Goal: Transaction & Acquisition: Purchase product/service

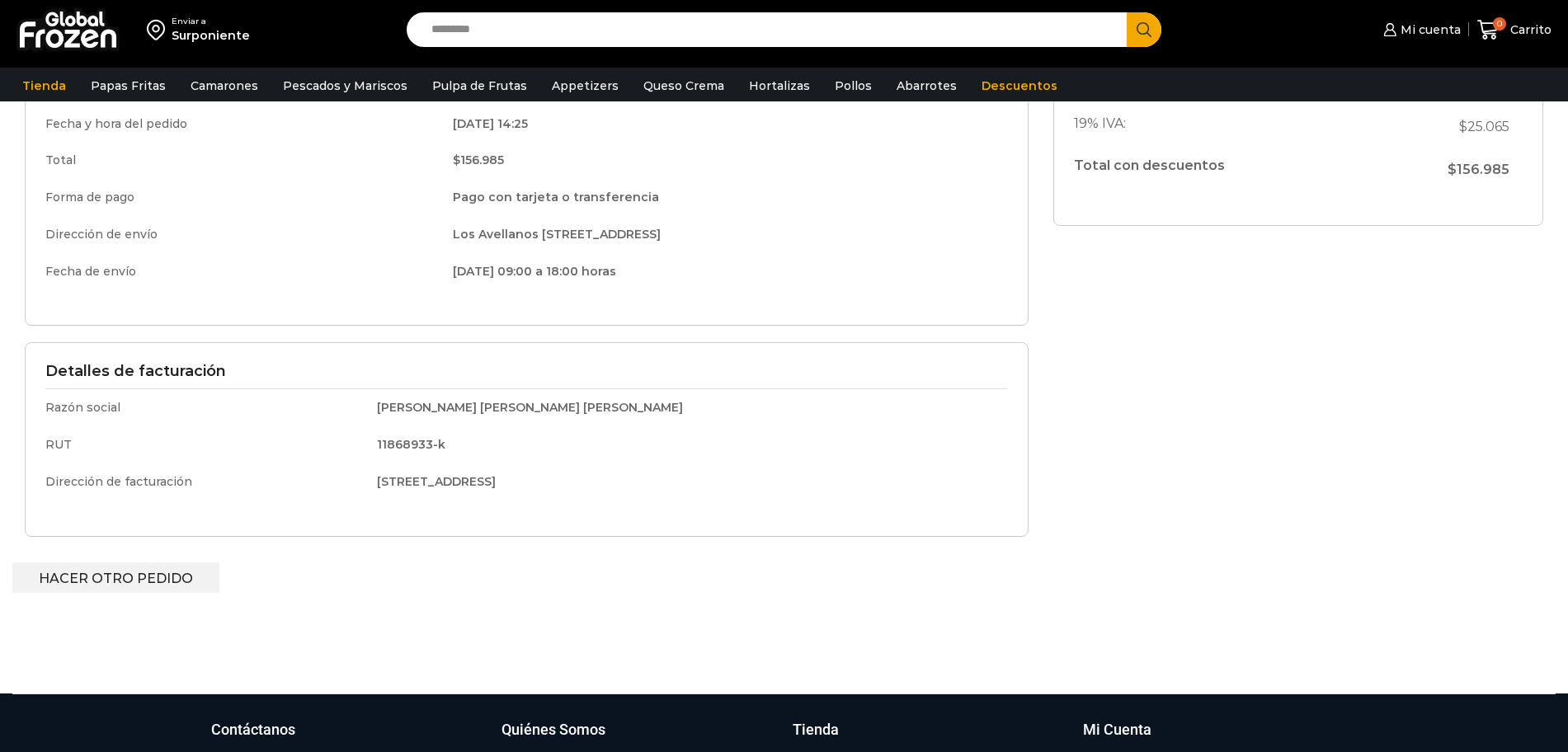
scroll to position [312, 0]
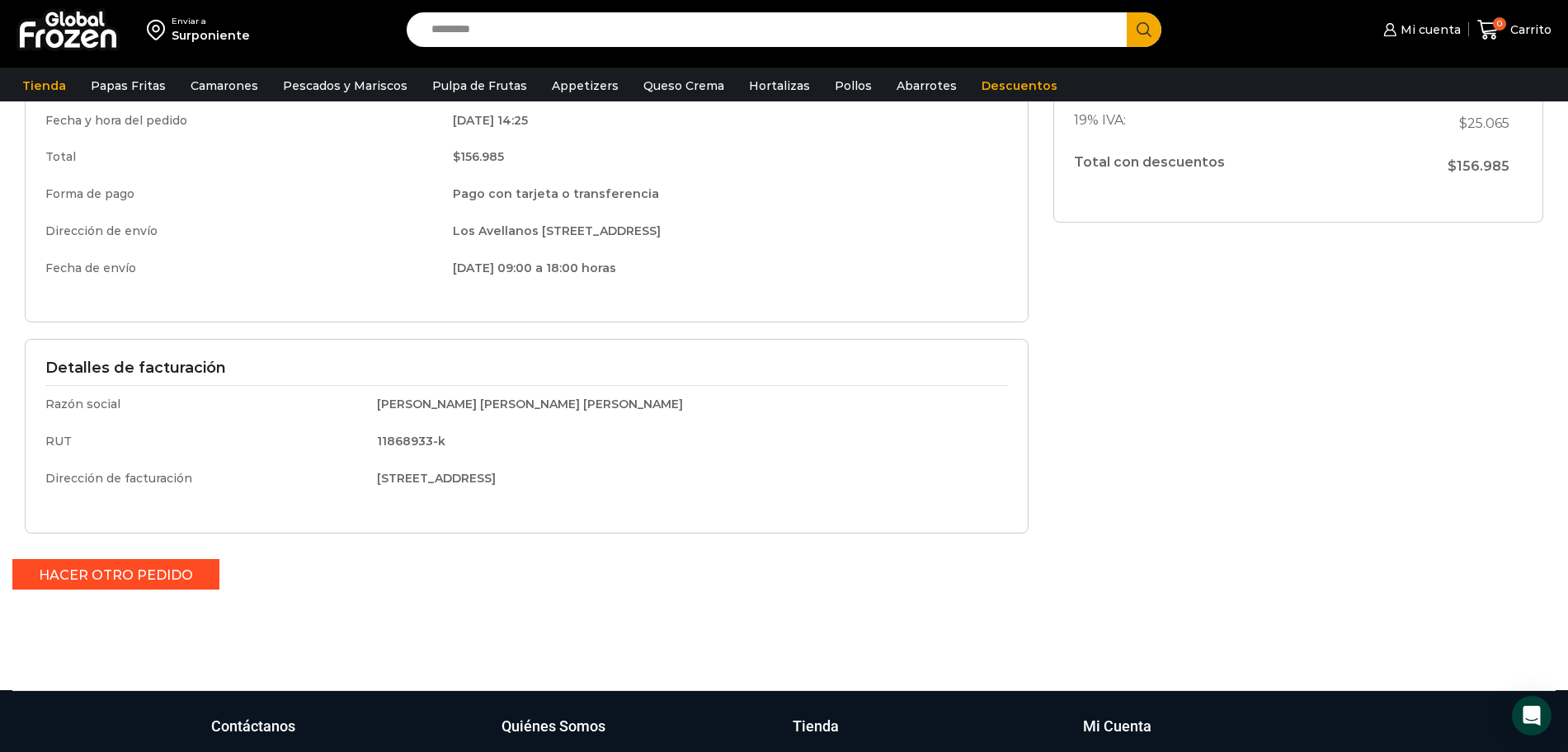
click at [83, 571] on link "Hacer otro pedido" at bounding box center [115, 574] width 207 height 31
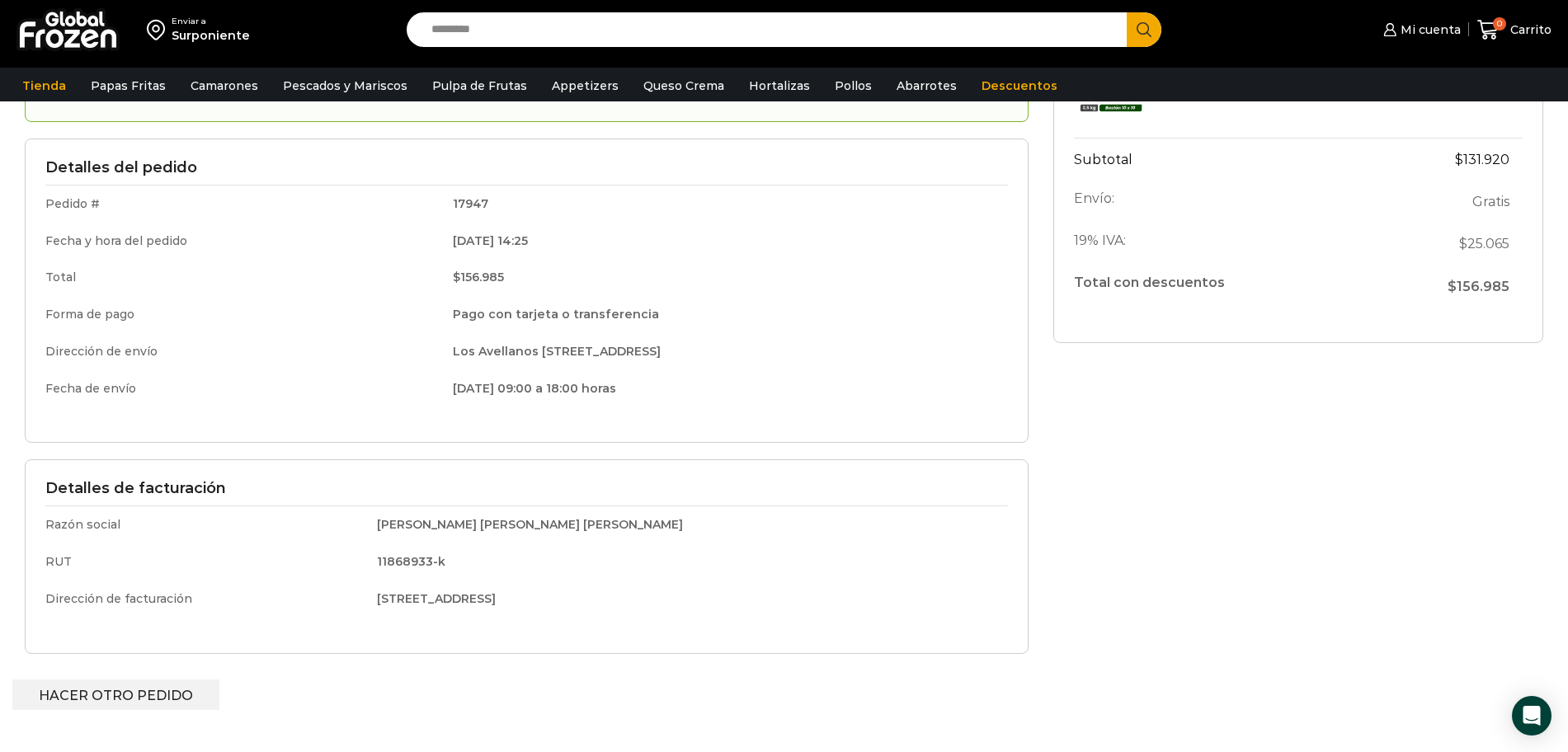
scroll to position [0, 0]
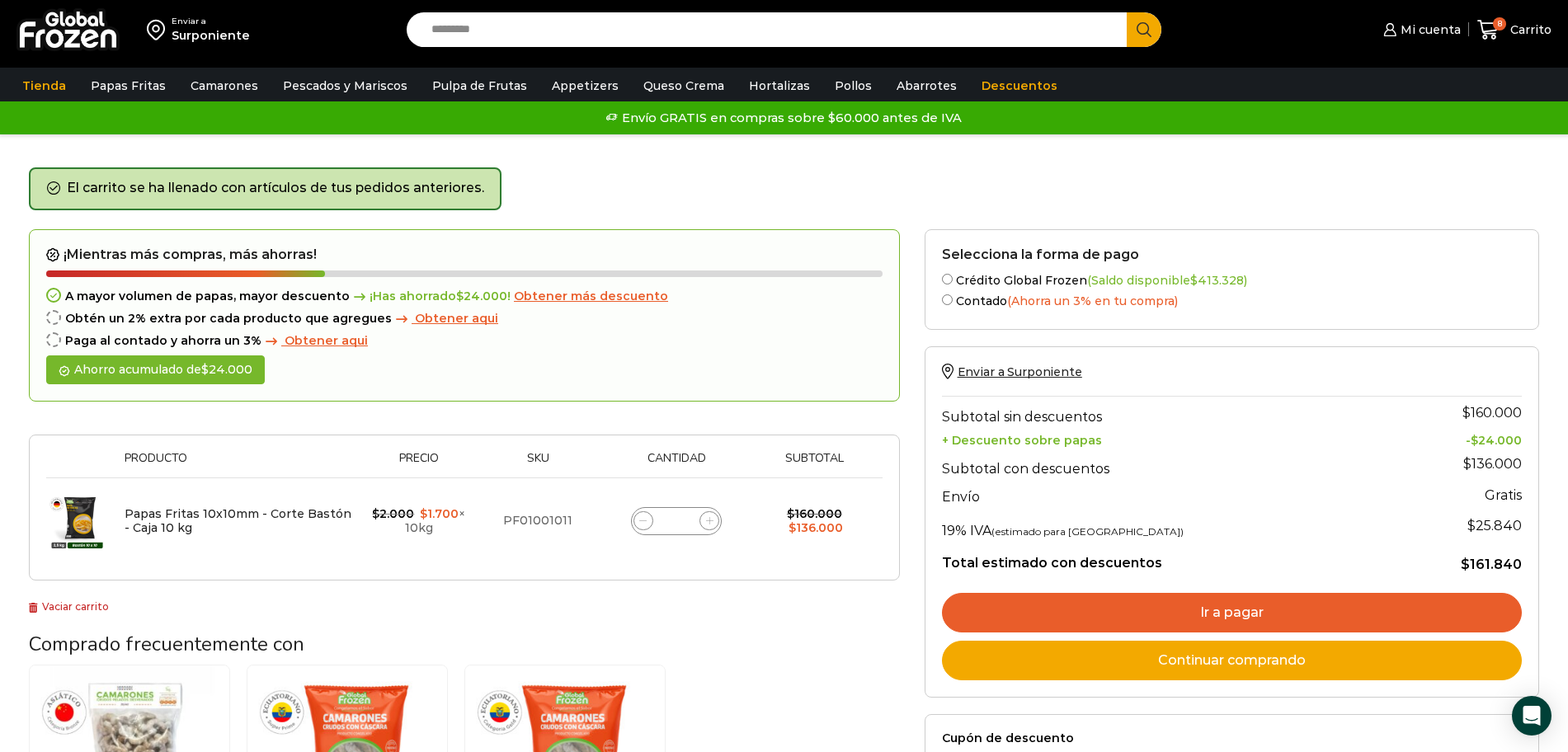
click at [714, 522] on span at bounding box center [708, 520] width 20 height 20
type input "**"
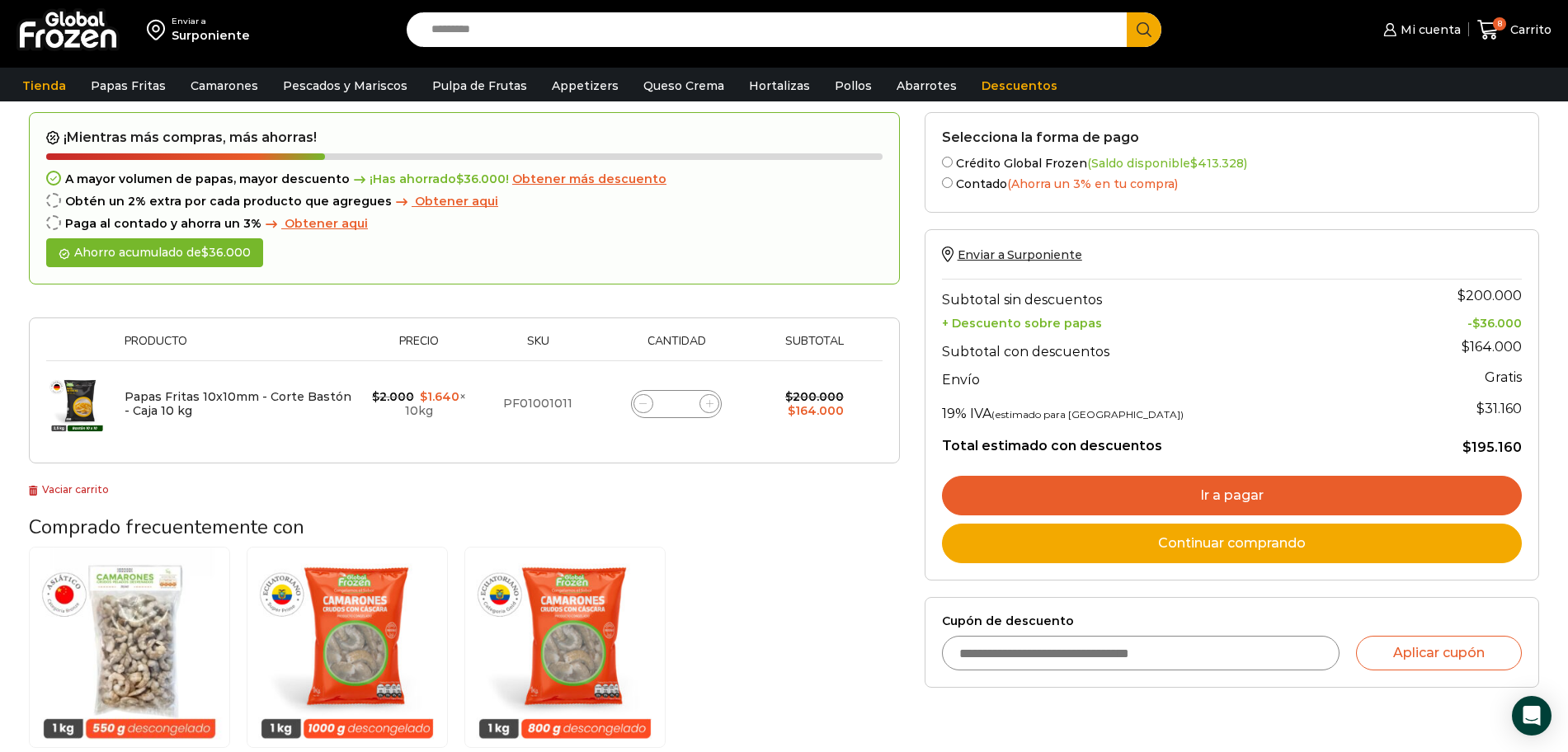
scroll to position [122, 0]
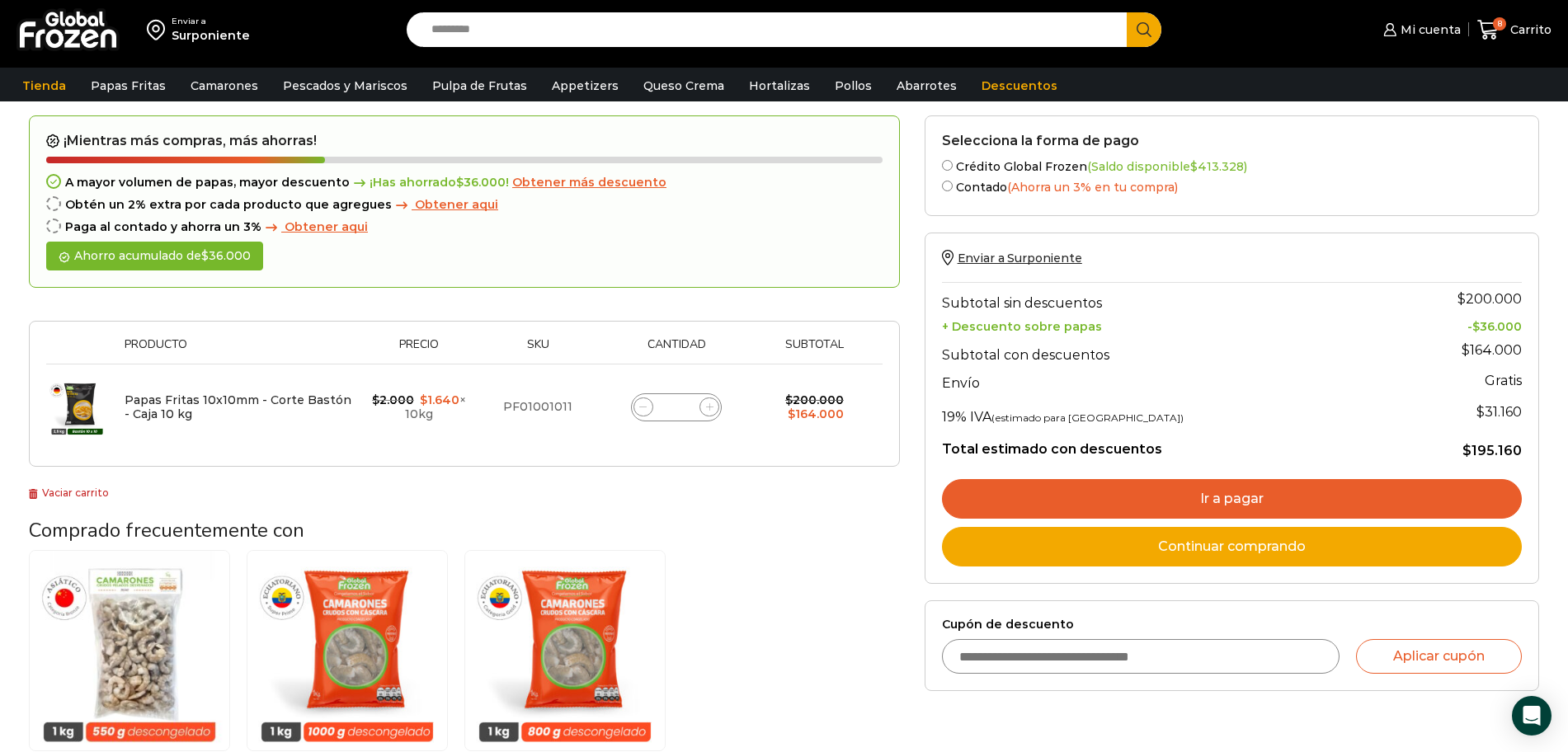
click at [582, 35] on input "Search input" at bounding box center [771, 29] width 696 height 34
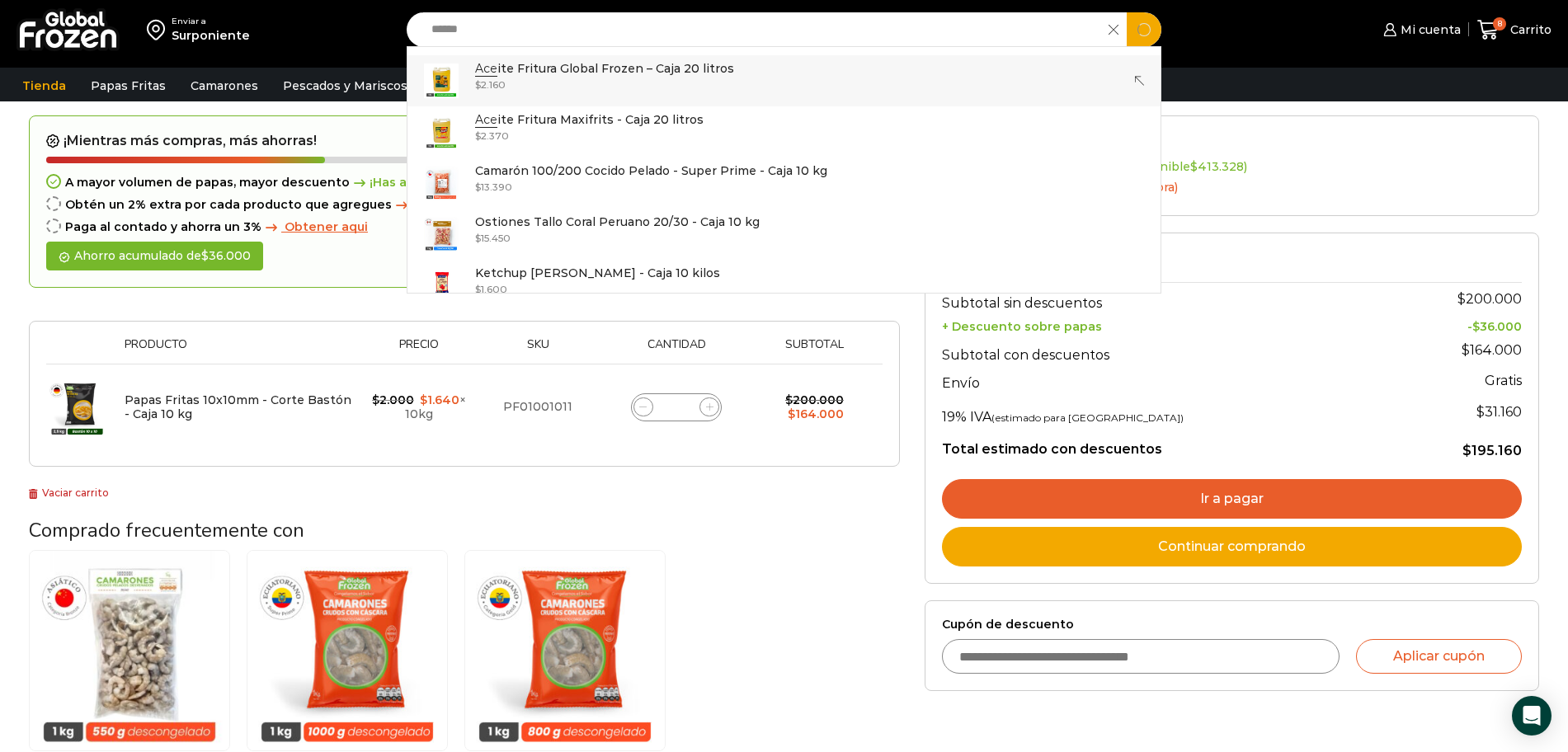
type input "******"
click at [1126, 12] on button "Search" at bounding box center [1143, 29] width 34 height 34
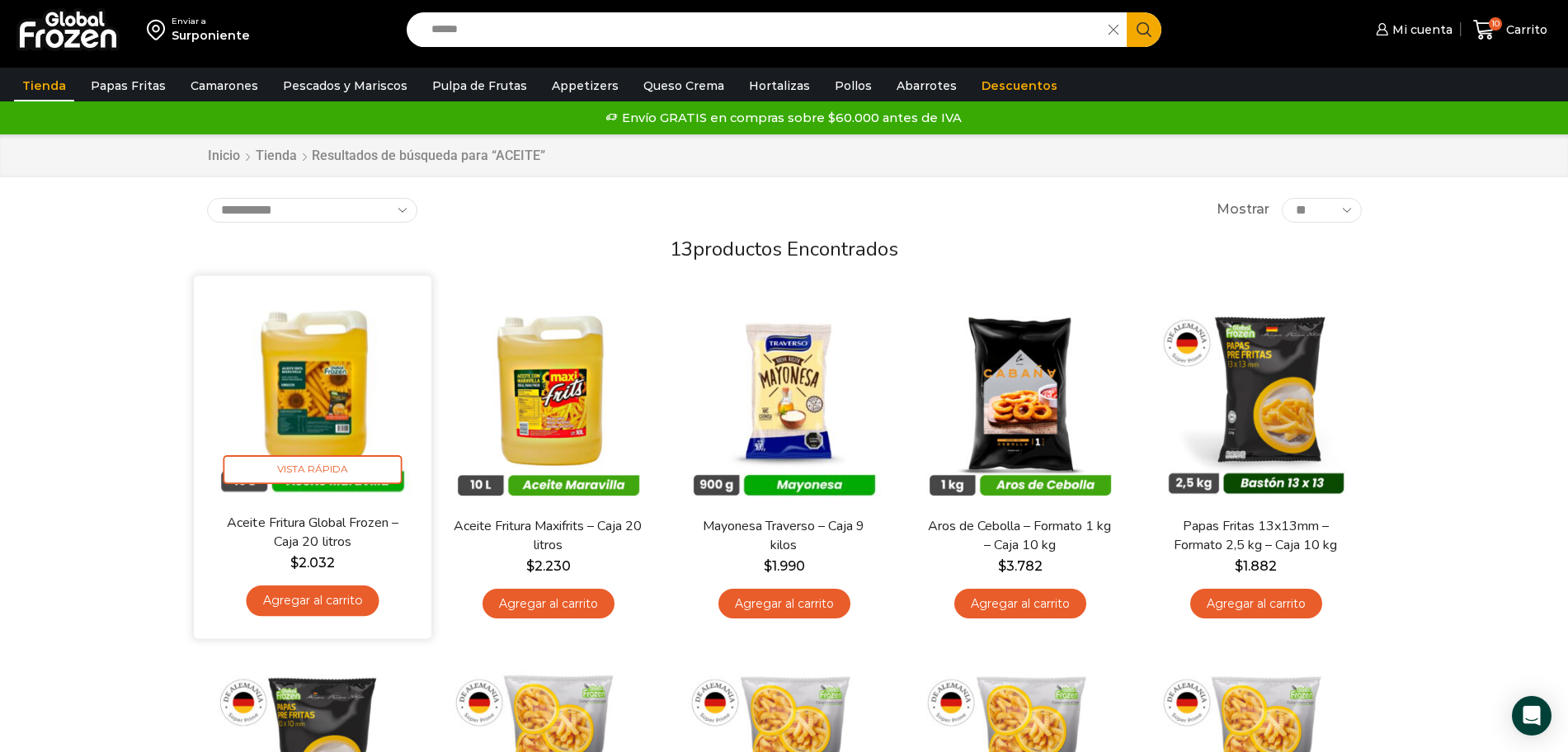
click at [331, 601] on link "Agregar al carrito" at bounding box center [312, 600] width 133 height 31
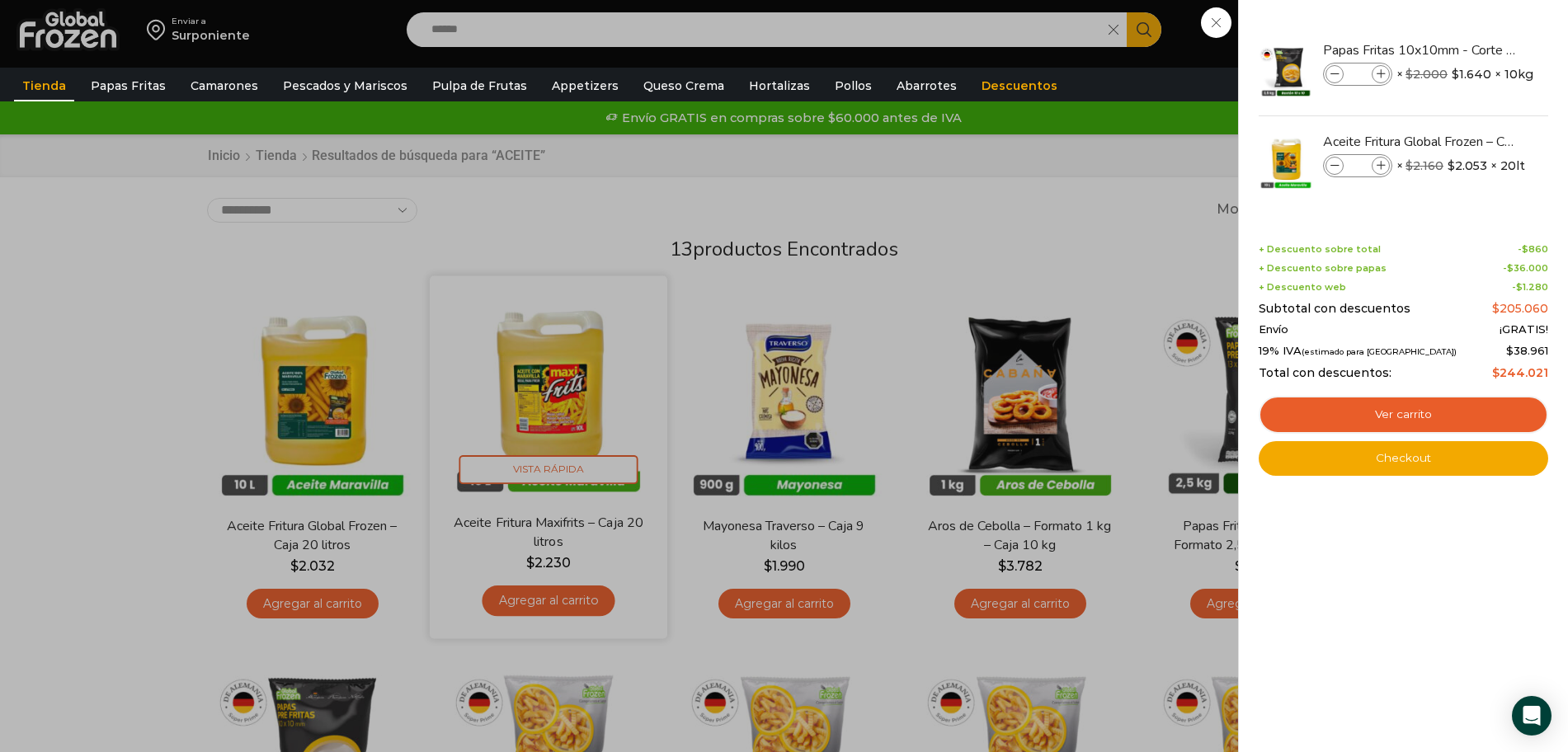
click at [1468, 49] on div "11 Carrito 11 11 Shopping Cart" at bounding box center [1509, 31] width 83 height 39
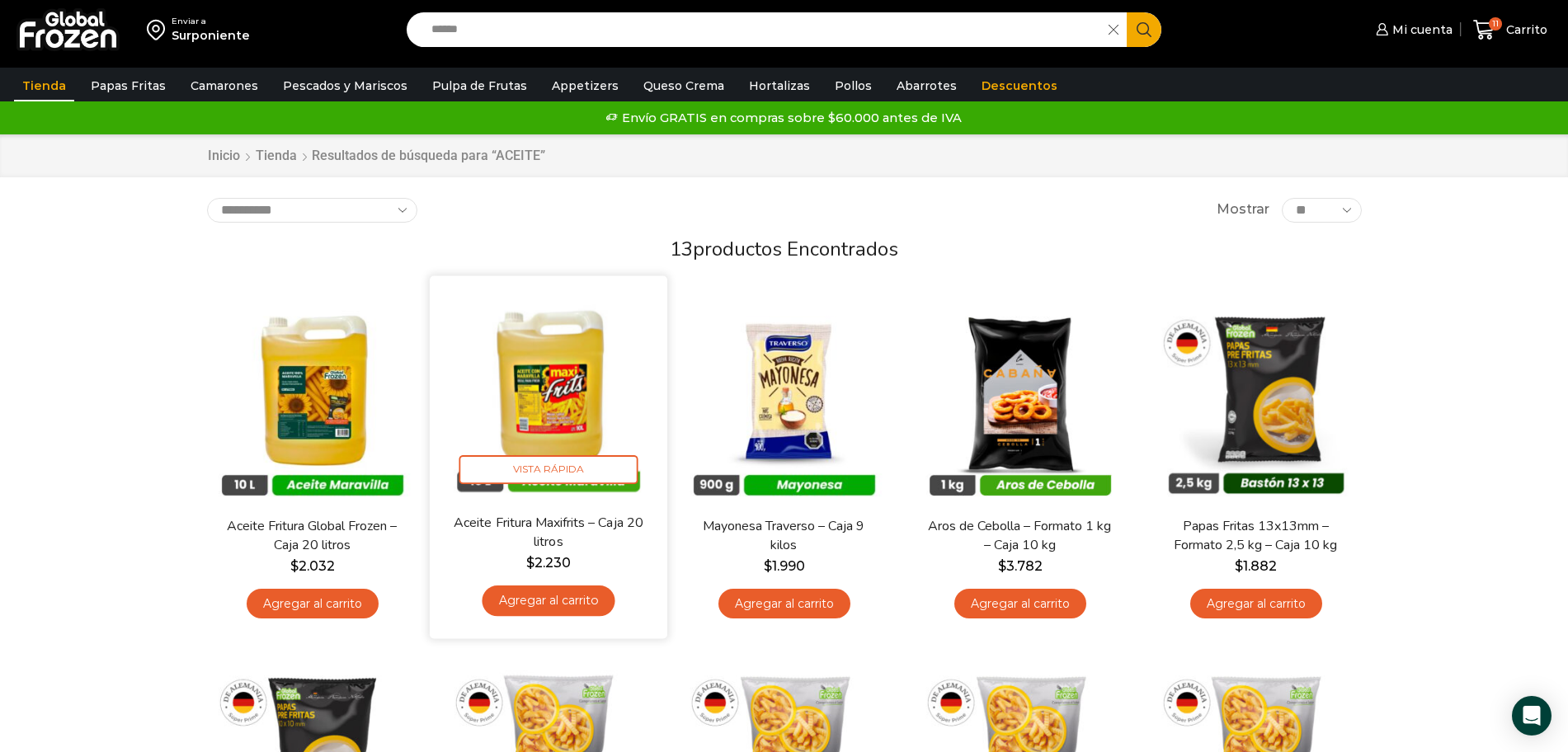
click at [569, 600] on link "Agregar al carrito" at bounding box center [548, 600] width 133 height 31
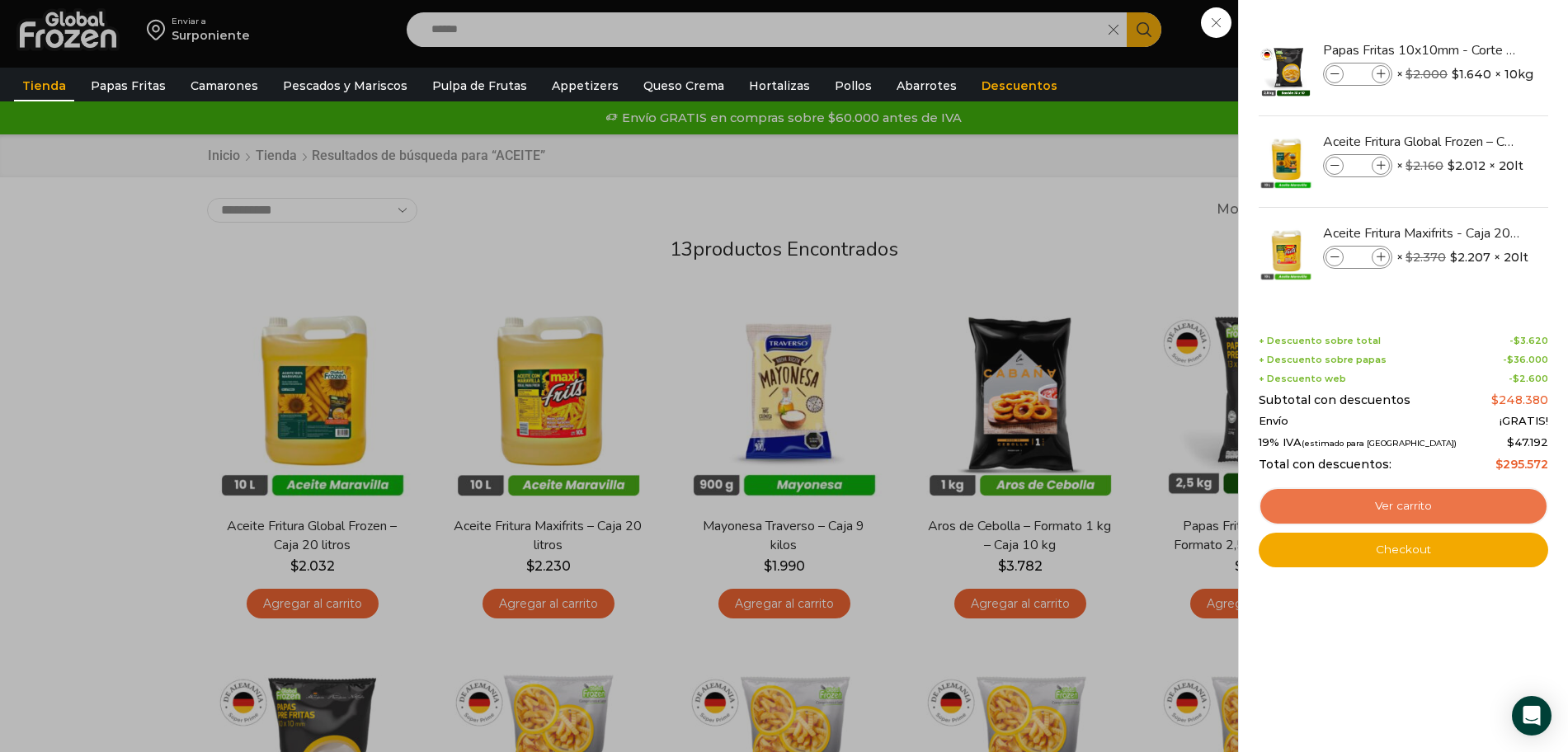
click at [1422, 504] on link "Ver carrito" at bounding box center [1402, 506] width 289 height 38
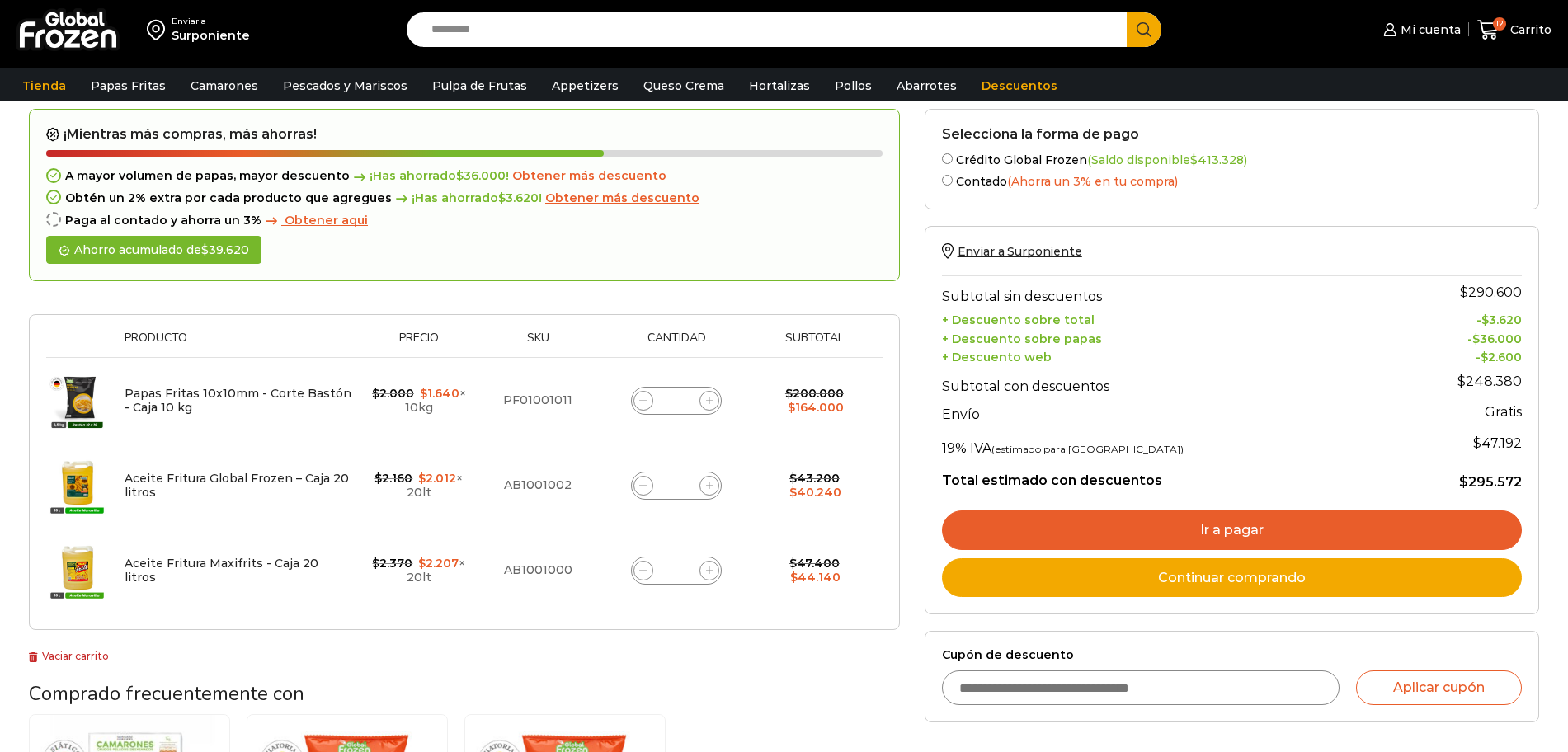
scroll to position [128, 0]
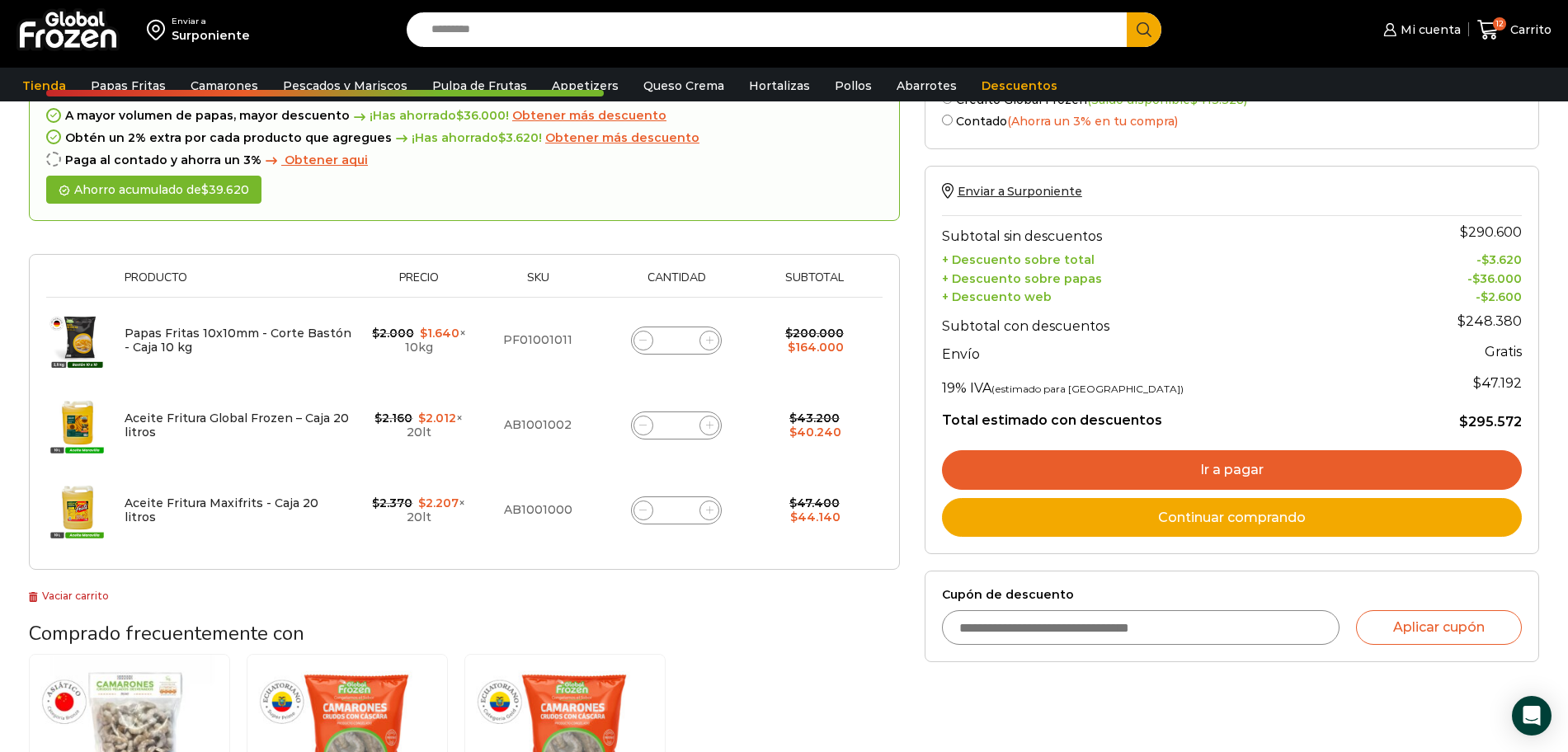
click at [1567, 383] on html "WordPress WooCommerce Themes Enviar a Surponiente Search input Search Mi cuenta" at bounding box center [784, 630] width 1568 height 1516
click at [642, 511] on icon at bounding box center [643, 510] width 7 height 7
type input "*"
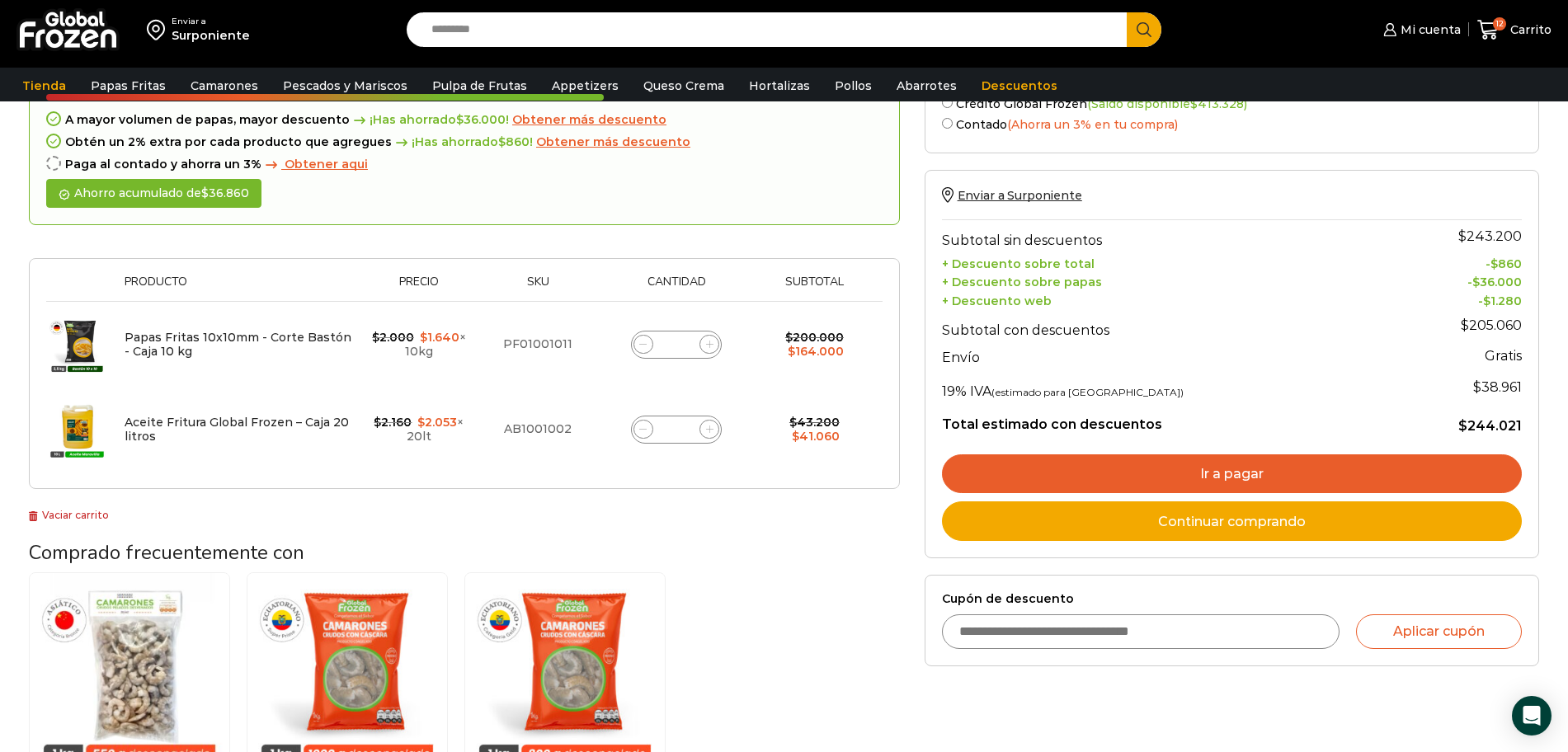
scroll to position [181, 0]
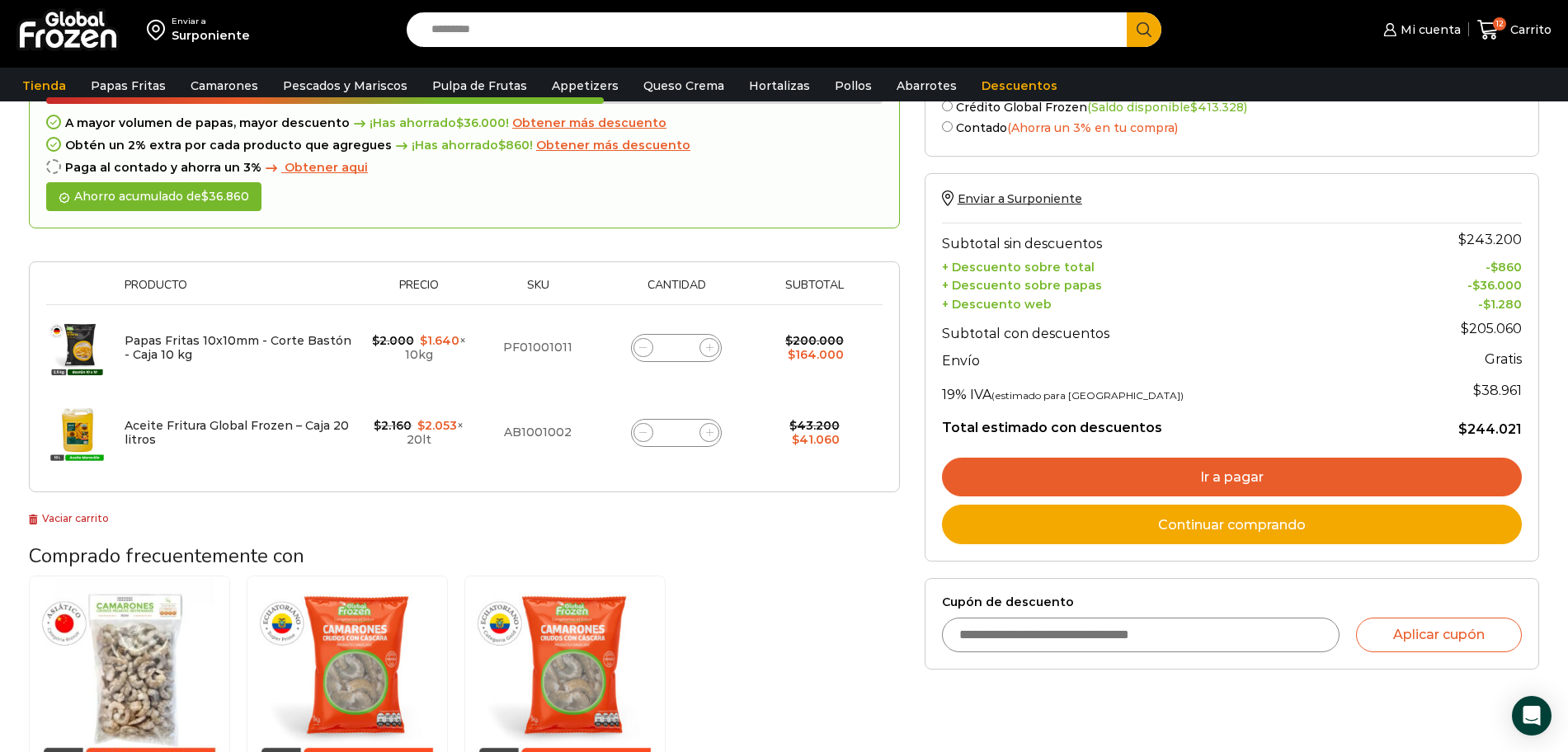
click at [1238, 475] on link "Ir a pagar" at bounding box center [1231, 477] width 580 height 40
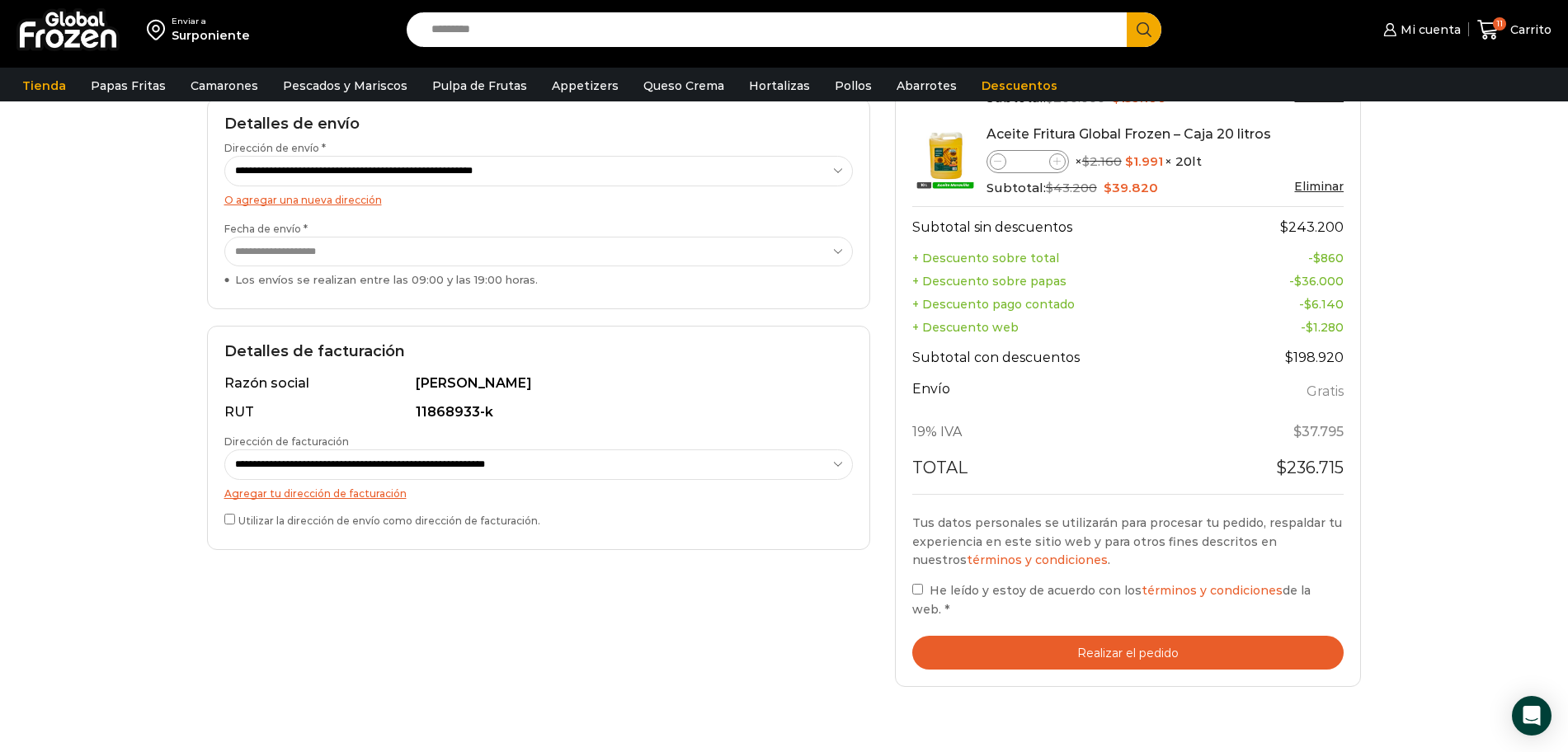
scroll to position [302, 0]
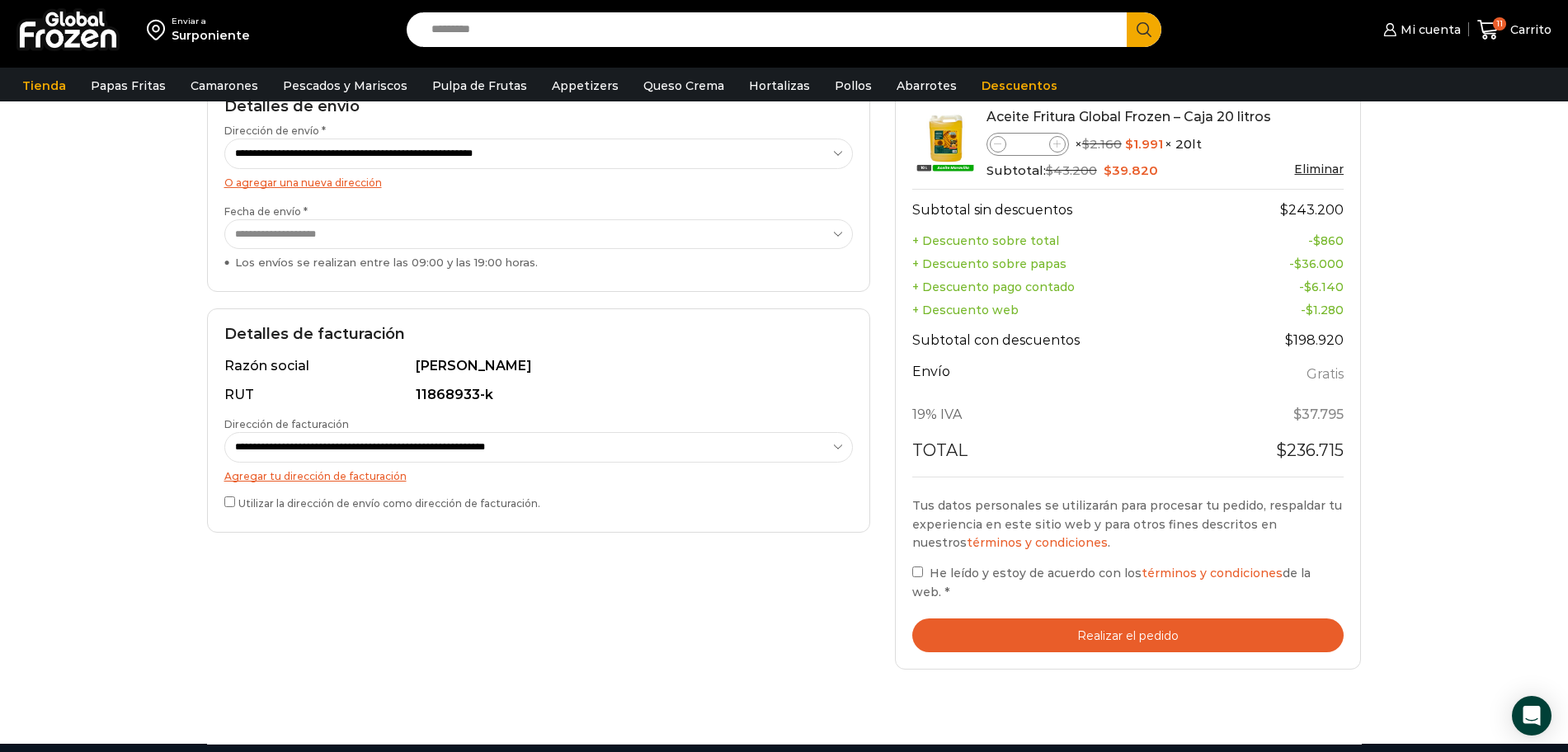
click at [1112, 637] on button "Realizar el pedido" at bounding box center [1128, 636] width 432 height 34
